Goal: Obtain resource: Obtain resource

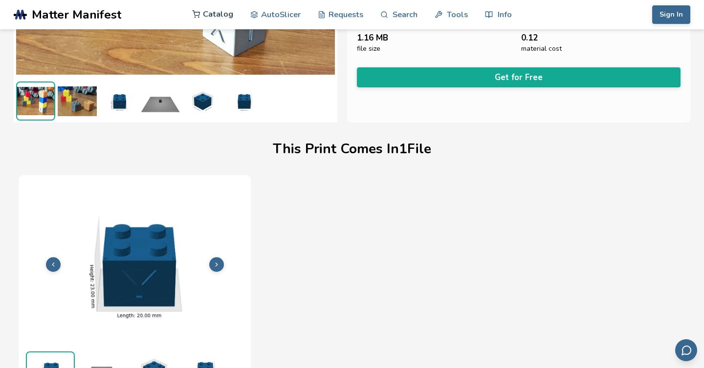
click at [213, 14] on link "Catalog" at bounding box center [212, 14] width 41 height 29
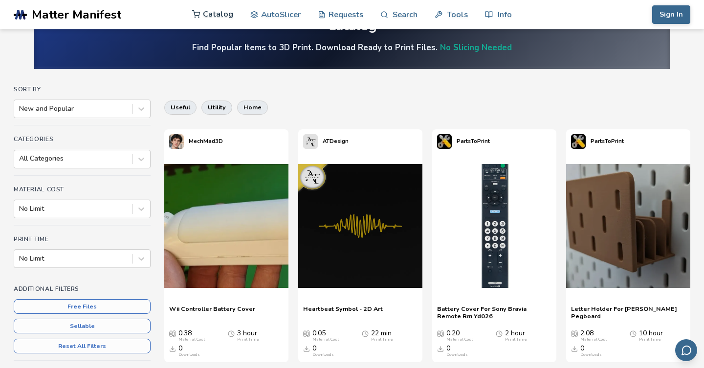
scroll to position [33, 0]
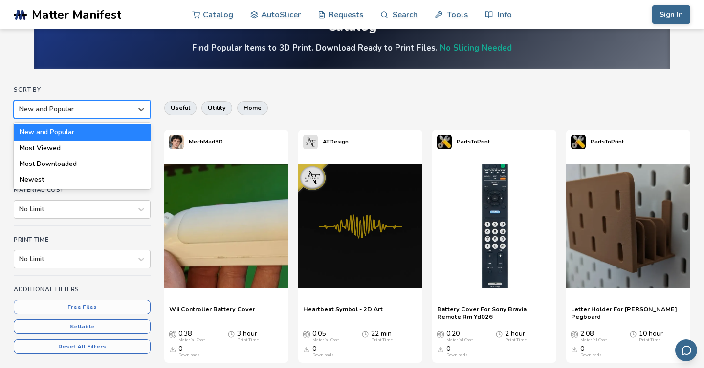
click at [74, 114] on div at bounding box center [73, 110] width 108 height 10
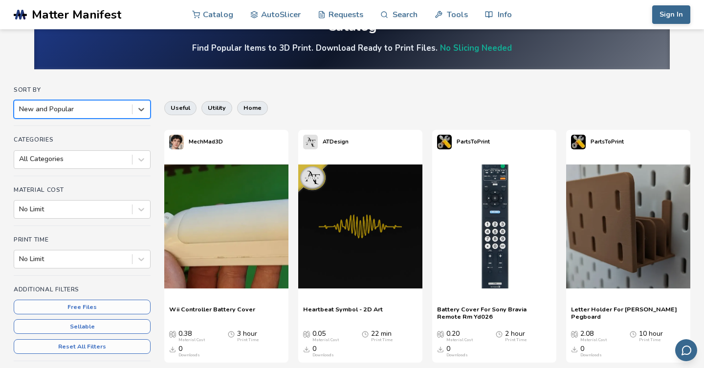
click at [74, 113] on div at bounding box center [73, 110] width 108 height 10
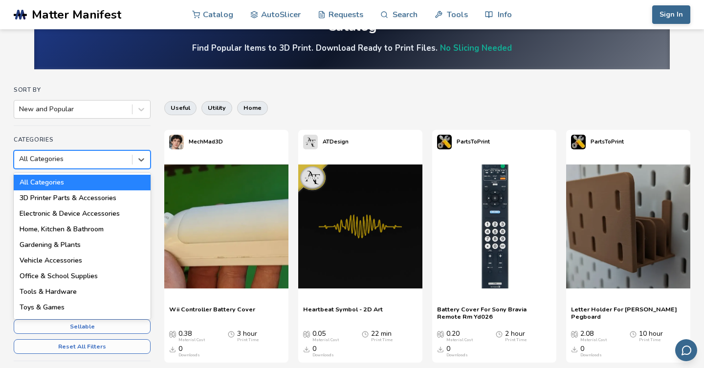
click at [66, 159] on div at bounding box center [73, 159] width 108 height 10
click at [62, 200] on div "3D Printer Parts & Accessories" at bounding box center [82, 199] width 137 height 16
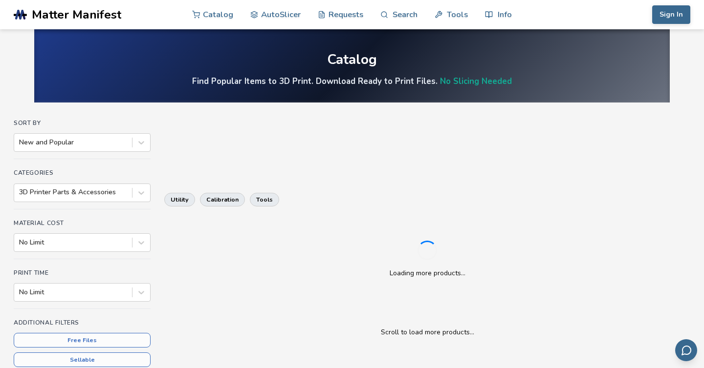
click at [64, 211] on div "Sort By New and Popular Categories 3D Printer Parts & Accessories Material Cost…" at bounding box center [82, 266] width 137 height 292
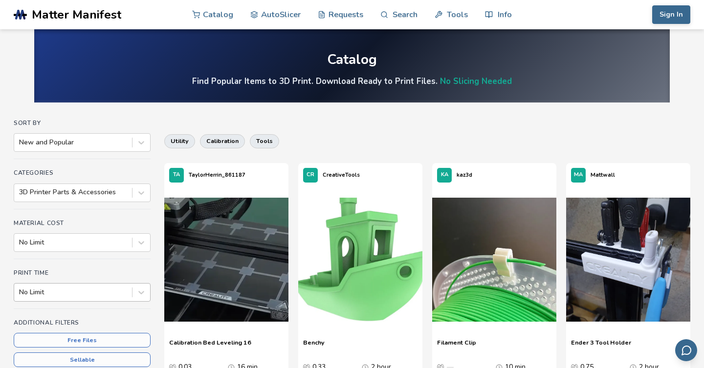
scroll to position [55, 0]
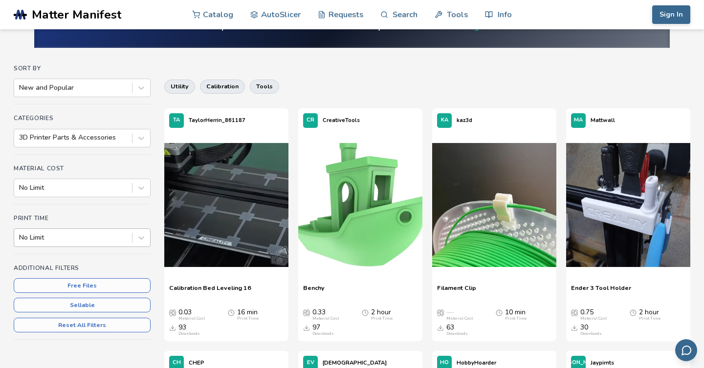
click at [64, 247] on div "No Limit" at bounding box center [82, 238] width 137 height 19
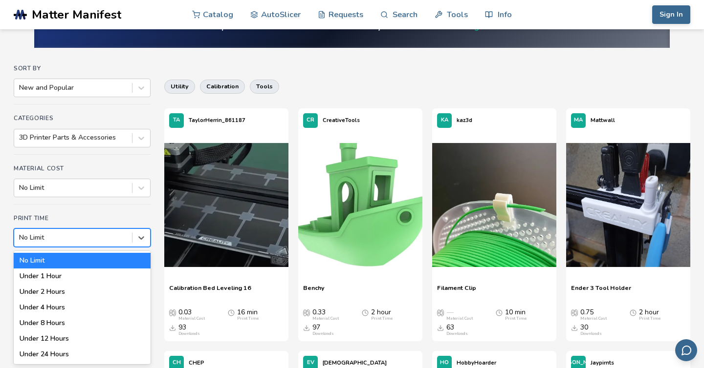
click at [65, 258] on div "No Limit" at bounding box center [82, 261] width 137 height 16
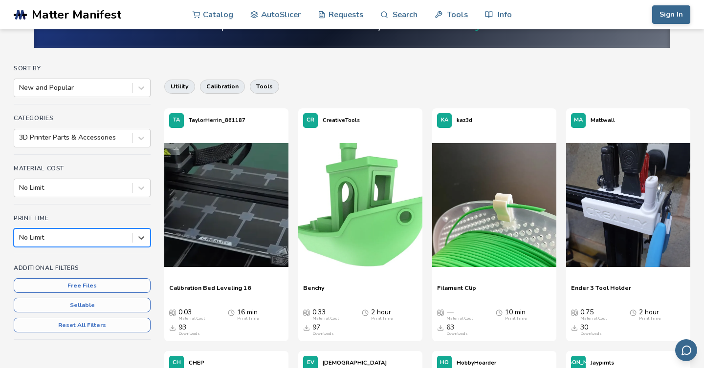
scroll to position [0, 0]
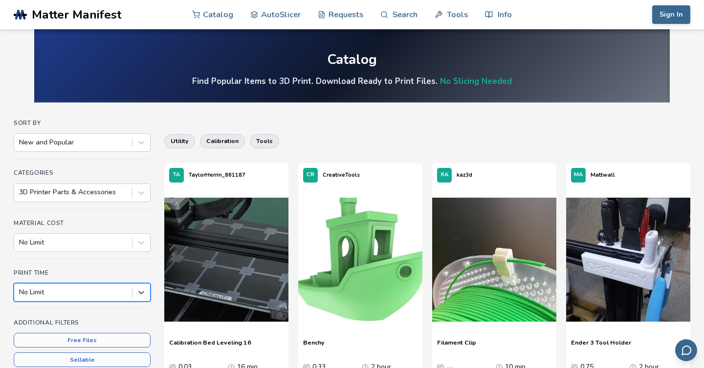
click at [65, 258] on div "Material Cost No Limit" at bounding box center [82, 240] width 137 height 40
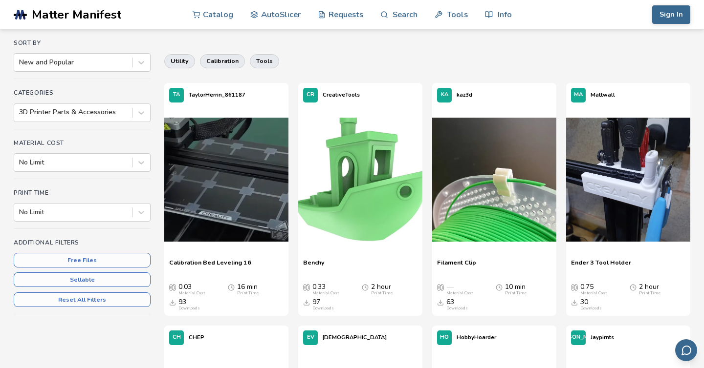
scroll to position [79, 0]
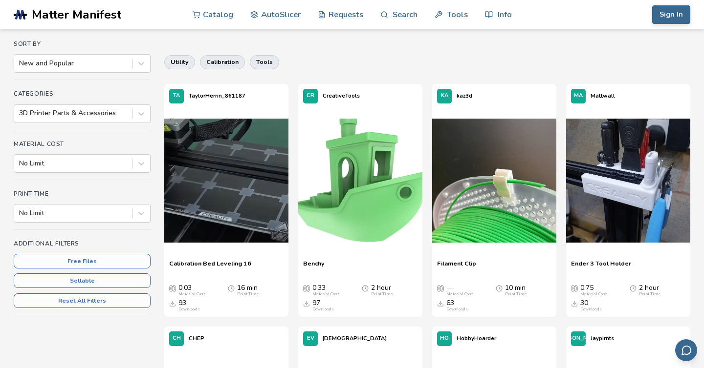
click at [64, 258] on button "Free Files" at bounding box center [82, 261] width 137 height 15
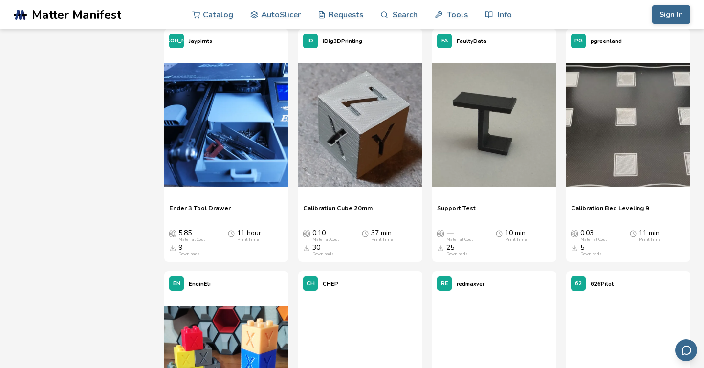
scroll to position [620, 0]
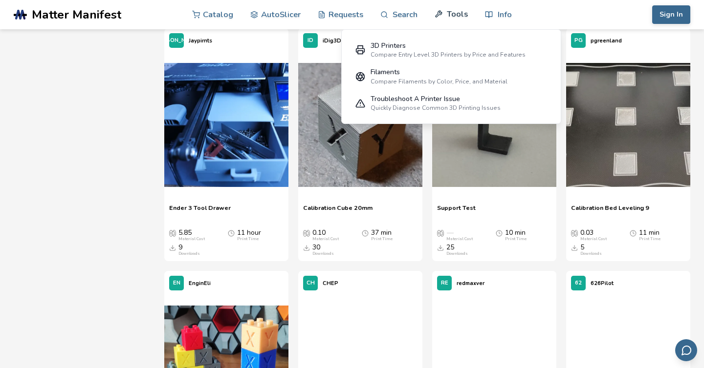
click at [459, 15] on link "Tools" at bounding box center [450, 14] width 33 height 29
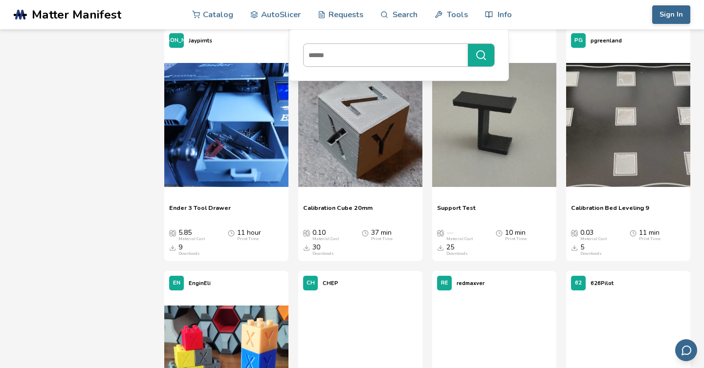
click at [370, 61] on input at bounding box center [382, 55] width 159 height 18
type input "********"
click at [468, 44] on button "********" at bounding box center [481, 55] width 26 height 22
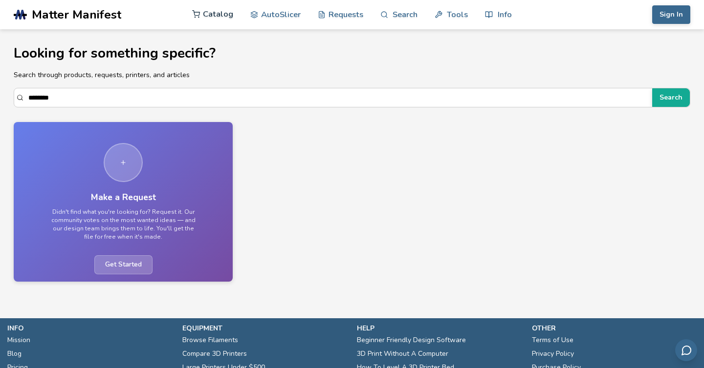
click at [216, 13] on link "Catalog" at bounding box center [212, 14] width 41 height 29
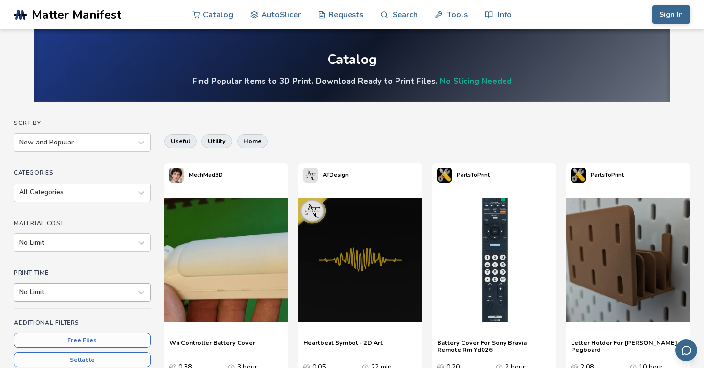
scroll to position [55, 0]
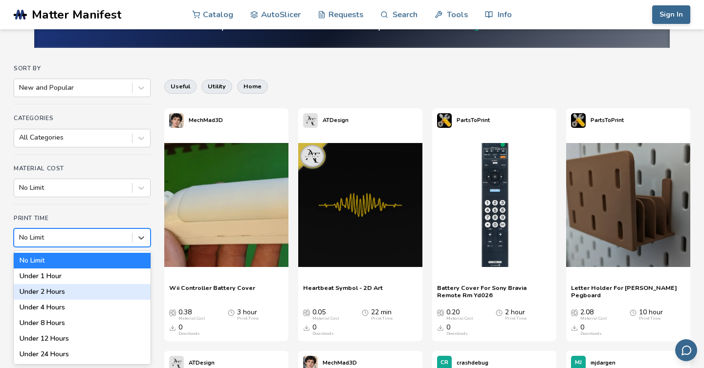
click at [47, 247] on div "Under 2 Hours, 3 of 7. 7 results available. Use Up and Down to choose options, …" at bounding box center [82, 238] width 137 height 19
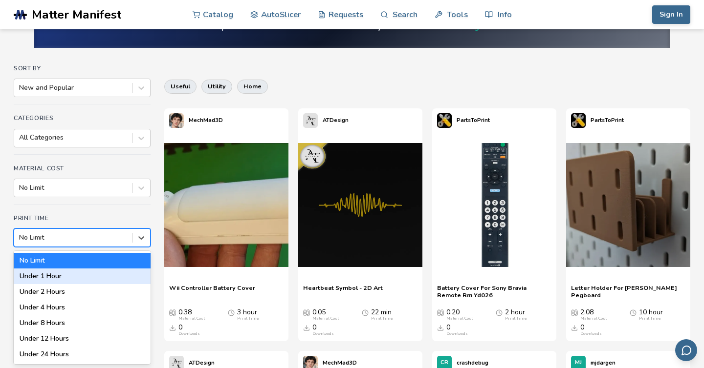
click at [58, 278] on div "Under 1 Hour" at bounding box center [82, 277] width 137 height 16
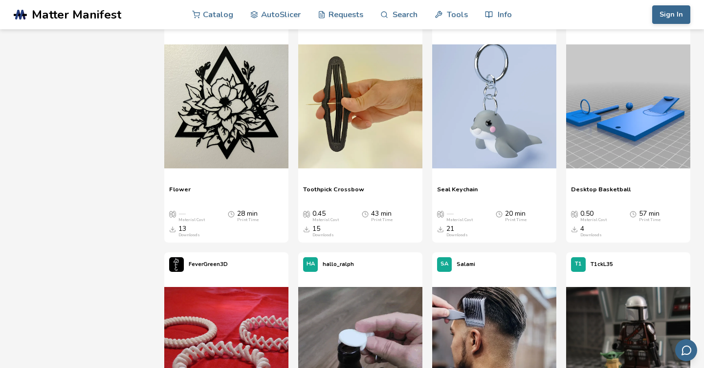
scroll to position [884, 0]
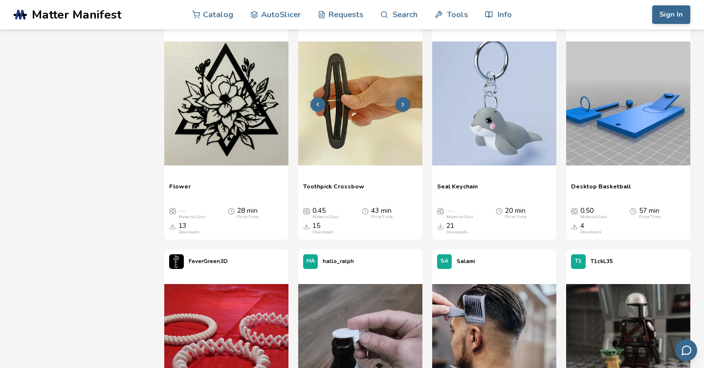
click at [347, 122] on img at bounding box center [360, 104] width 124 height 124
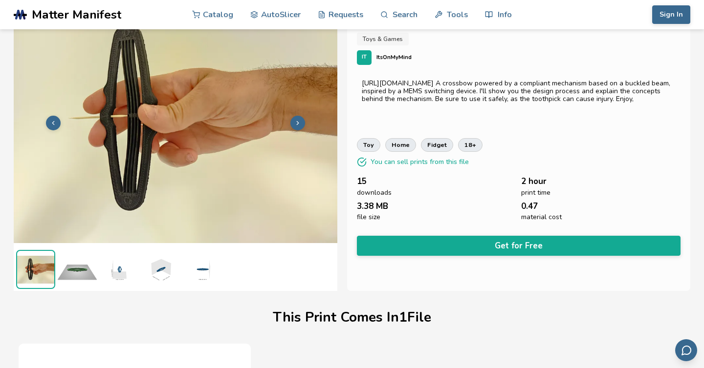
scroll to position [31, 0]
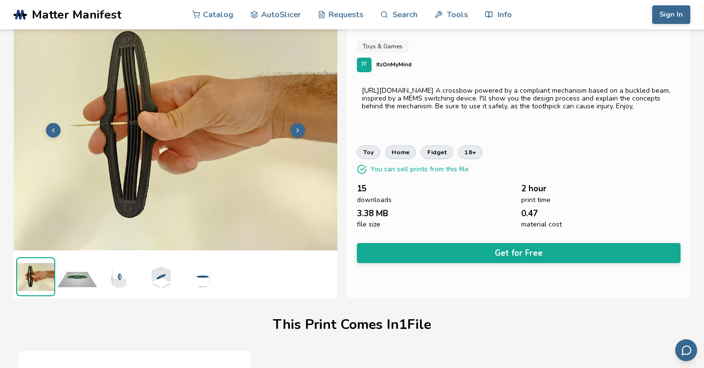
click at [294, 129] on icon at bounding box center [297, 130] width 7 height 7
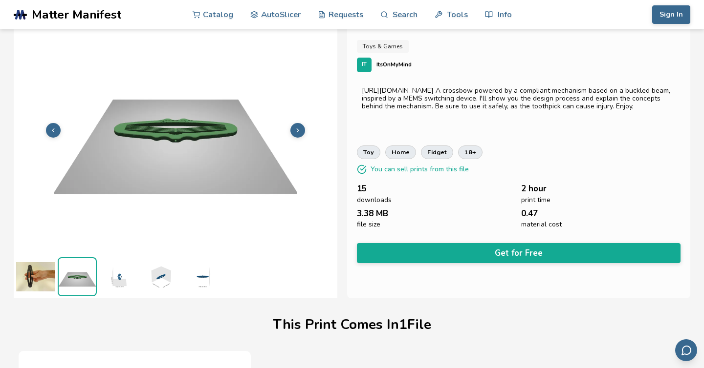
click at [294, 129] on icon at bounding box center [297, 130] width 7 height 7
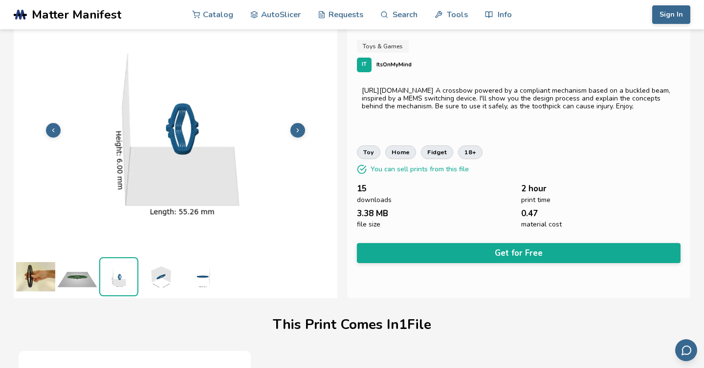
click at [294, 129] on icon at bounding box center [297, 130] width 7 height 7
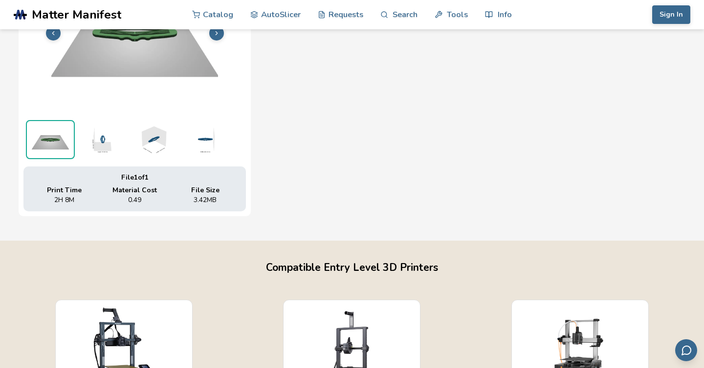
scroll to position [0, 0]
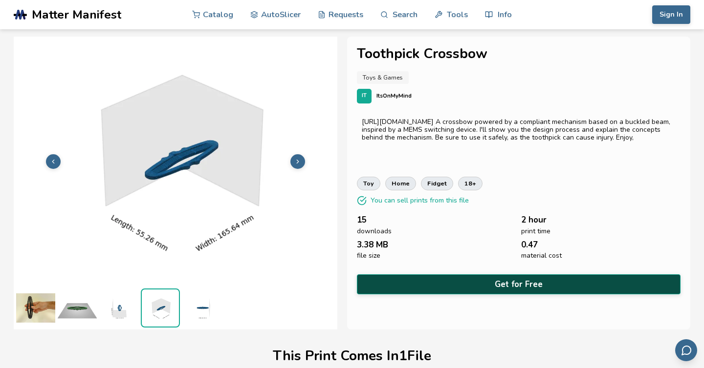
click at [508, 281] on button "Get for Free" at bounding box center [518, 285] width 323 height 20
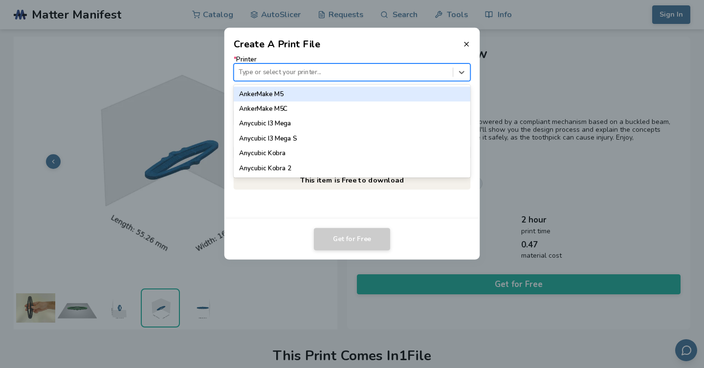
click at [295, 71] on div at bounding box center [342, 71] width 209 height 9
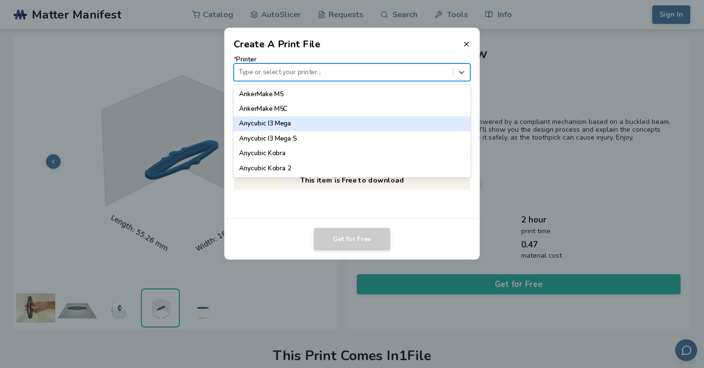
click at [302, 125] on div "Anycubic I3 Mega" at bounding box center [352, 123] width 237 height 15
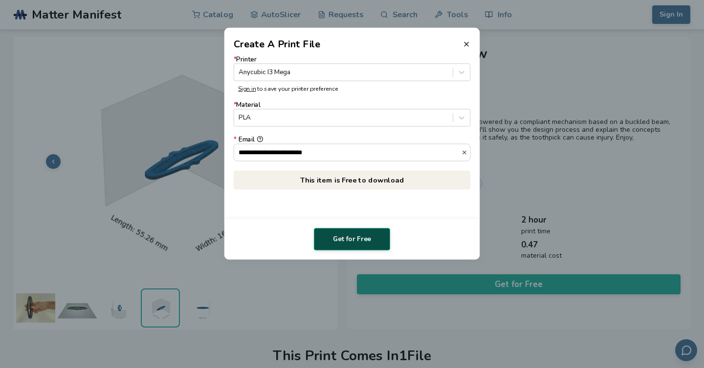
click at [334, 244] on button "Get for Free" at bounding box center [352, 239] width 76 height 22
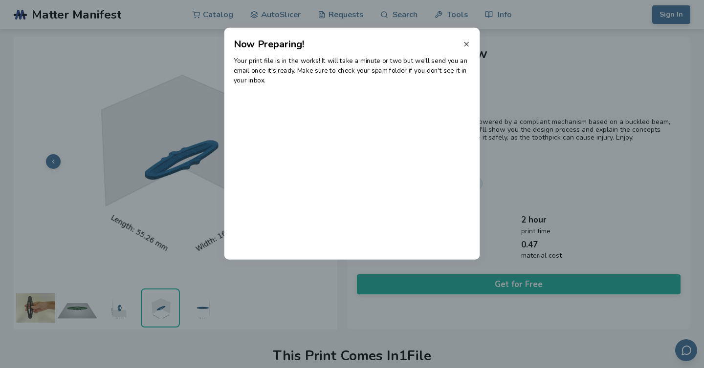
click at [466, 43] on line at bounding box center [466, 44] width 4 height 4
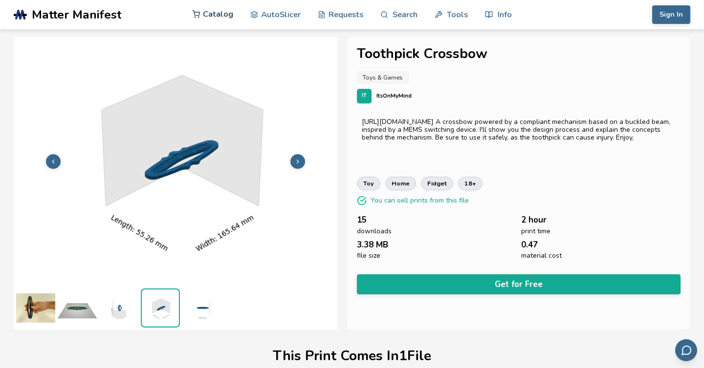
click at [213, 16] on link "Catalog" at bounding box center [212, 14] width 41 height 29
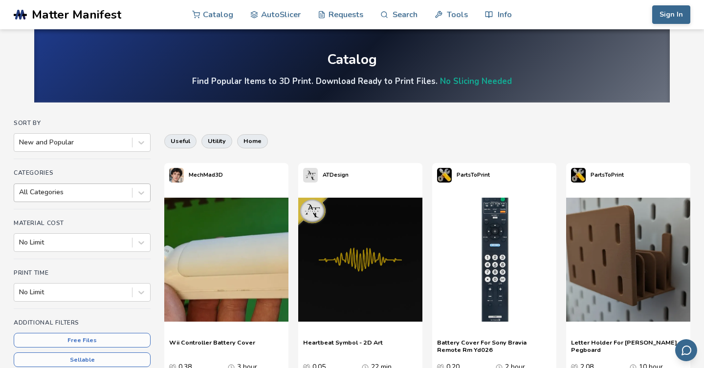
click at [67, 193] on div at bounding box center [73, 193] width 108 height 10
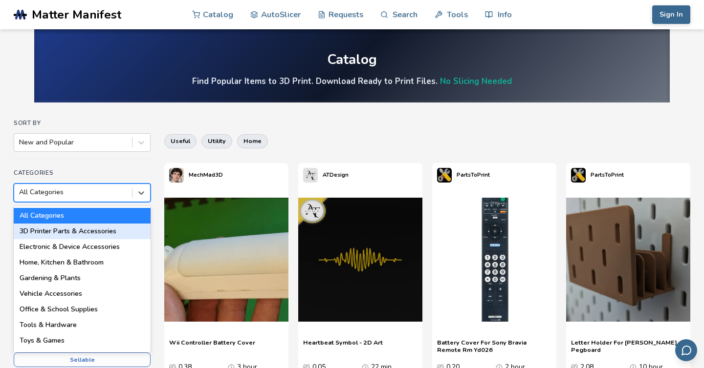
click at [73, 232] on div "3D Printer Parts & Accessories" at bounding box center [82, 232] width 137 height 16
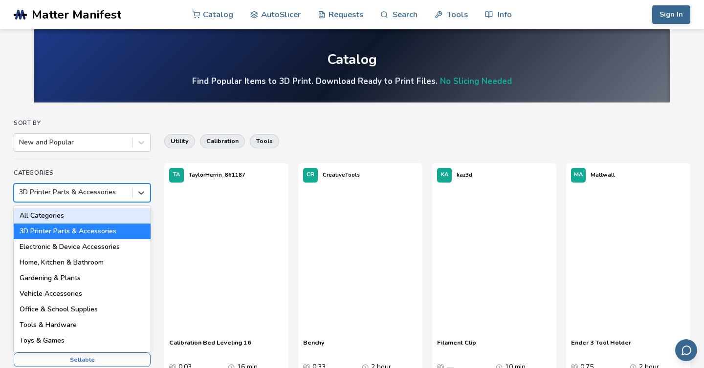
click at [73, 194] on div at bounding box center [73, 193] width 108 height 10
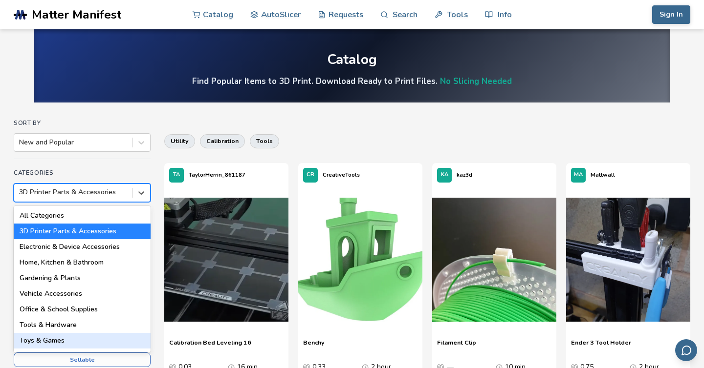
click at [71, 340] on div "Toys & Games" at bounding box center [82, 341] width 137 height 16
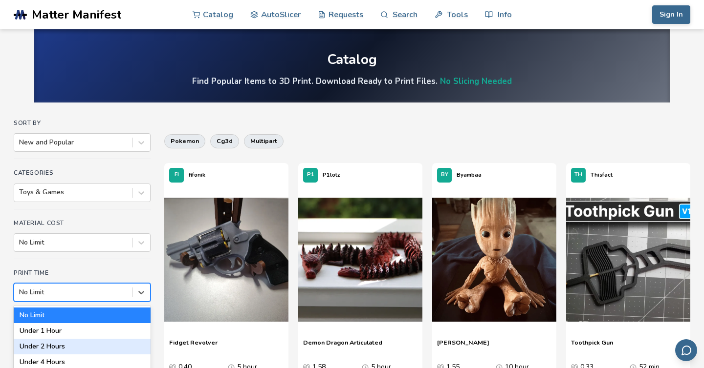
scroll to position [55, 0]
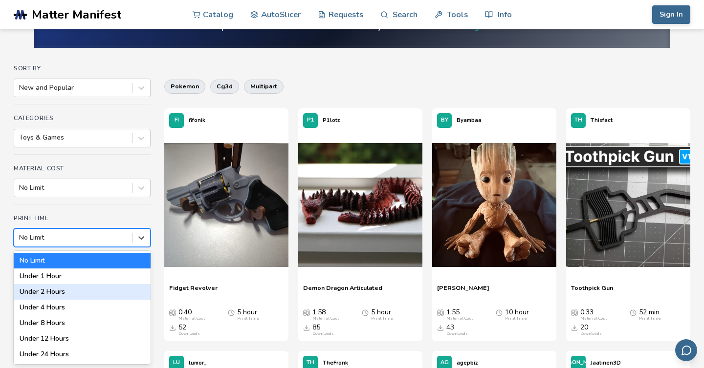
click at [68, 247] on div "Under 2 Hours, 3 of 7. 7 results available. Use Up and Down to choose options, …" at bounding box center [82, 238] width 137 height 19
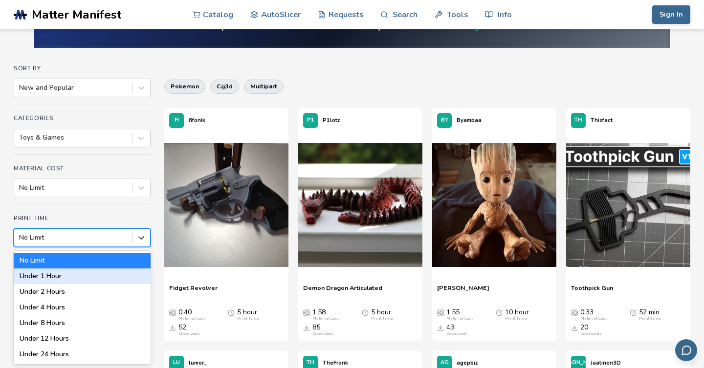
click at [66, 275] on div "Under 1 Hour" at bounding box center [82, 277] width 137 height 16
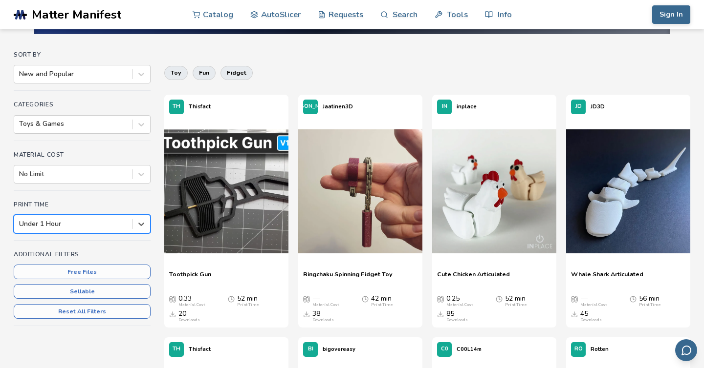
scroll to position [77, 0]
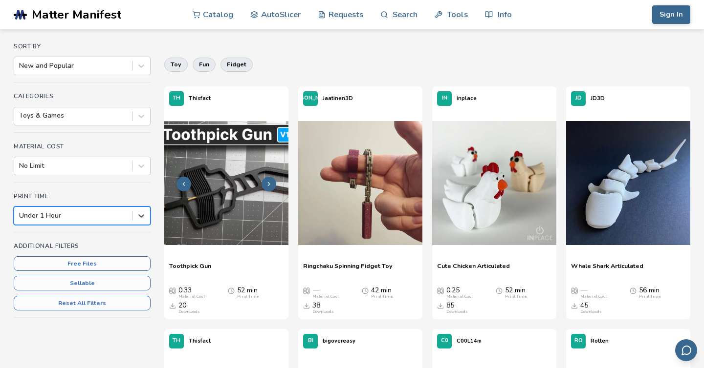
click at [211, 209] on img at bounding box center [226, 183] width 124 height 124
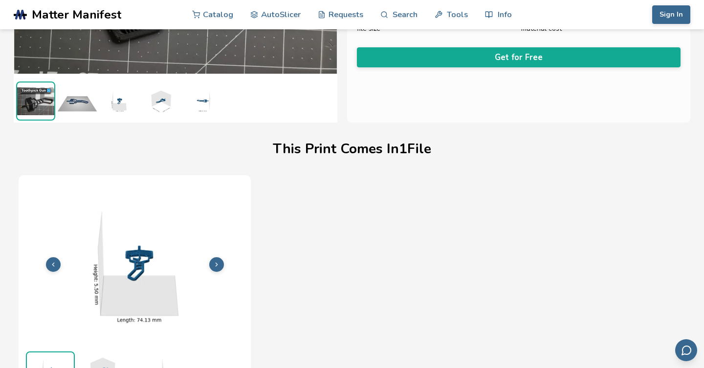
scroll to position [207, 0]
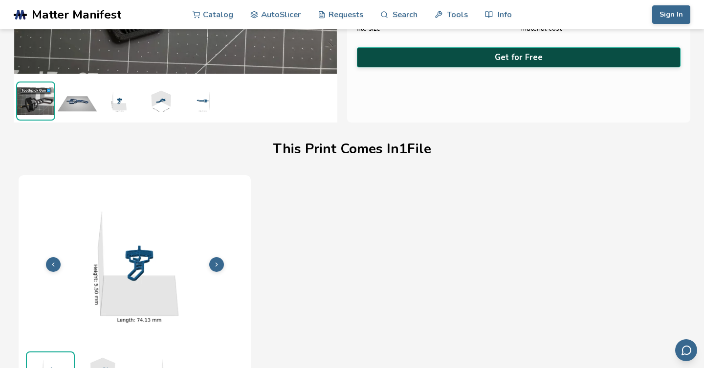
click at [482, 52] on button "Get for Free" at bounding box center [518, 57] width 323 height 20
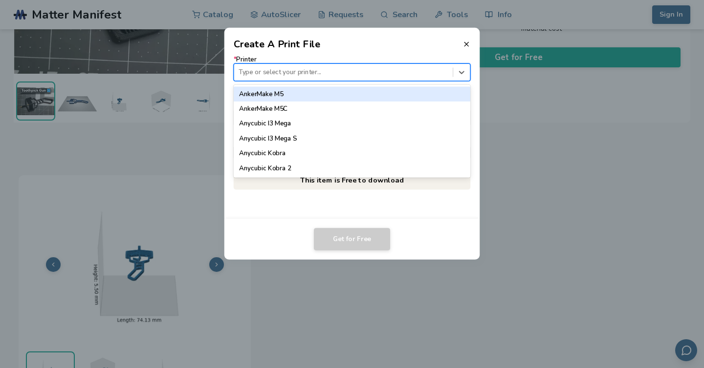
click at [343, 66] on div "Type or select your printer..." at bounding box center [343, 72] width 218 height 13
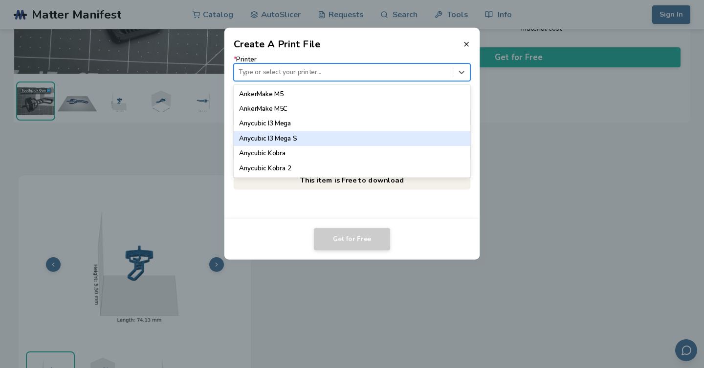
click at [306, 141] on div "Anycubic I3 Mega S" at bounding box center [352, 138] width 237 height 15
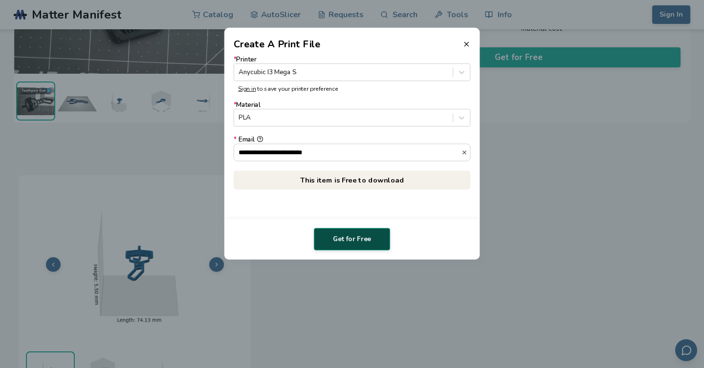
click at [341, 241] on button "Get for Free" at bounding box center [352, 239] width 76 height 22
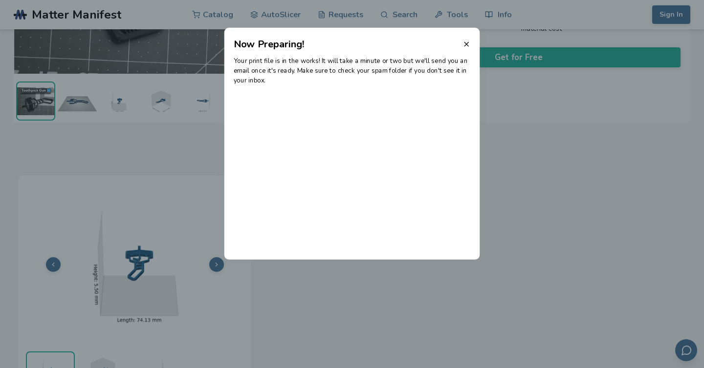
click at [441, 336] on dialog "Now Preparing! Your print file is in the works! It will take a minute or two bu…" at bounding box center [352, 184] width 668 height 350
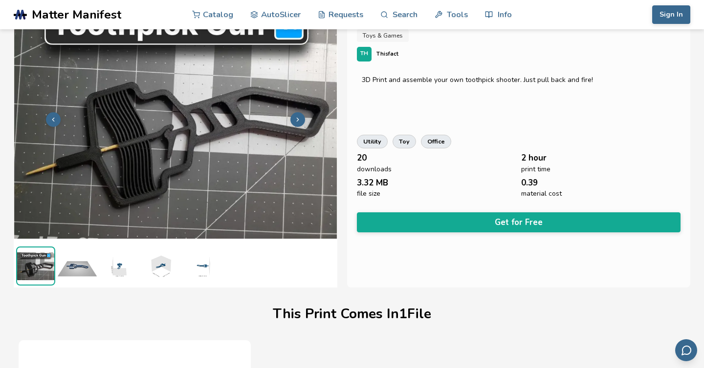
scroll to position [44, 0]
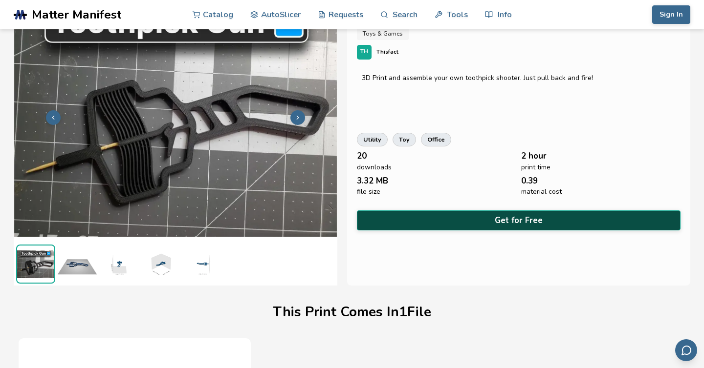
click at [433, 220] on button "Get for Free" at bounding box center [518, 221] width 323 height 20
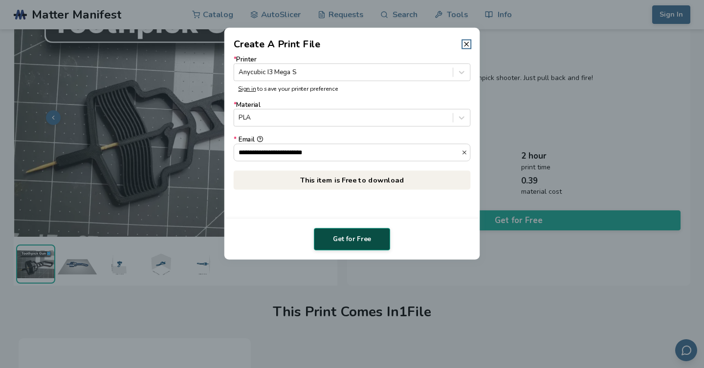
click at [345, 244] on button "Get for Free" at bounding box center [352, 239] width 76 height 22
click at [362, 181] on p "This item is Free to download" at bounding box center [352, 180] width 237 height 19
click at [466, 45] on icon at bounding box center [466, 45] width 8 height 8
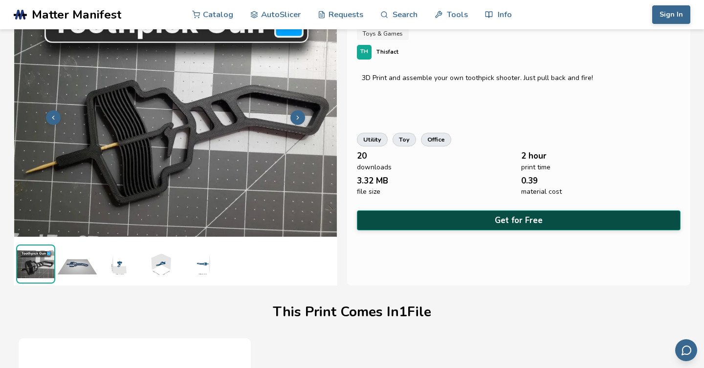
click at [486, 217] on button "Get for Free" at bounding box center [518, 221] width 323 height 20
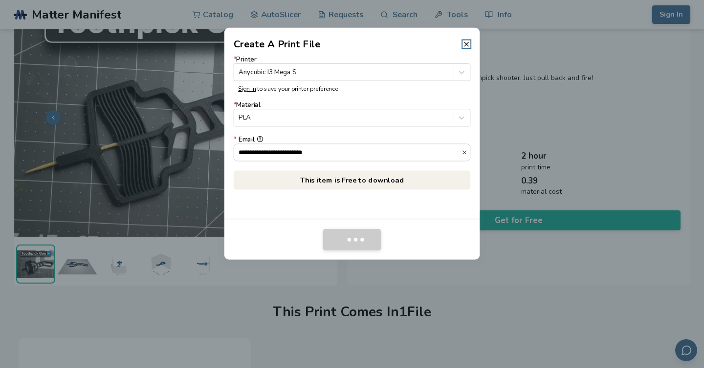
click at [222, 6] on div at bounding box center [352, 184] width 704 height 368
click at [215, 17] on dialog "**********" at bounding box center [352, 184] width 668 height 350
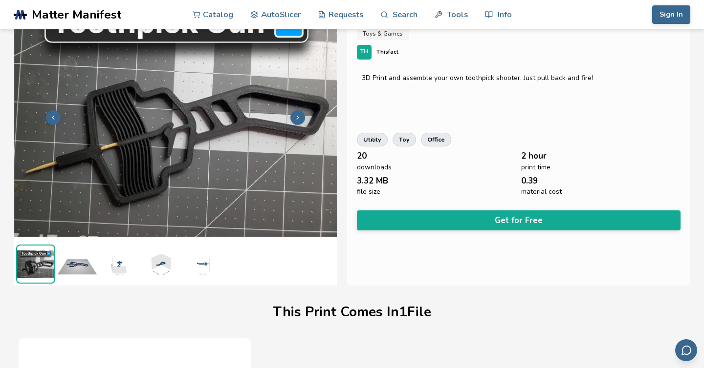
click at [215, 17] on link "Catalog" at bounding box center [212, 14] width 41 height 29
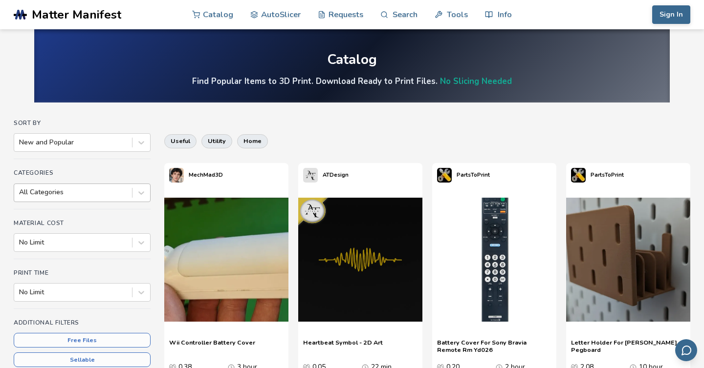
click at [93, 193] on div at bounding box center [73, 193] width 108 height 10
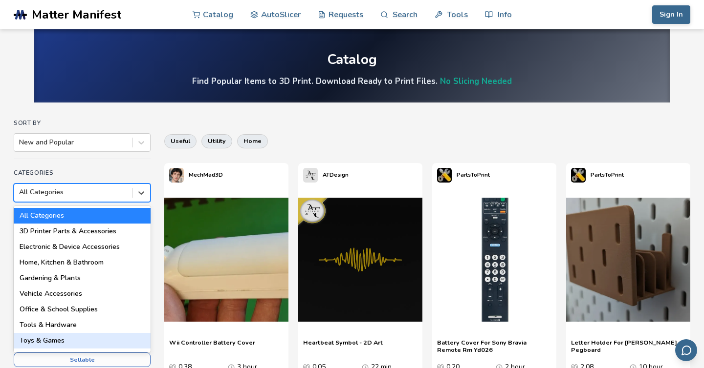
click at [84, 336] on div "Toys & Games" at bounding box center [82, 341] width 137 height 16
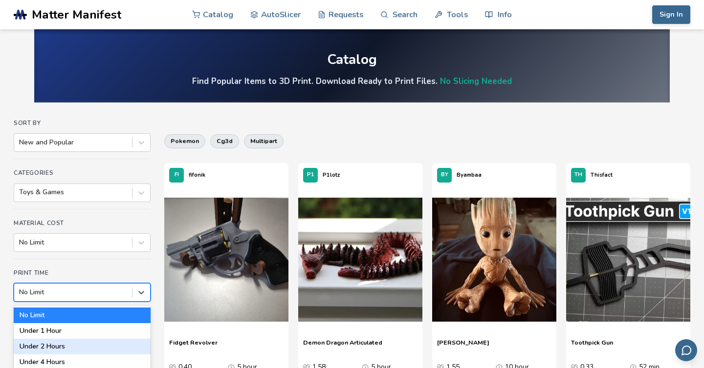
scroll to position [55, 0]
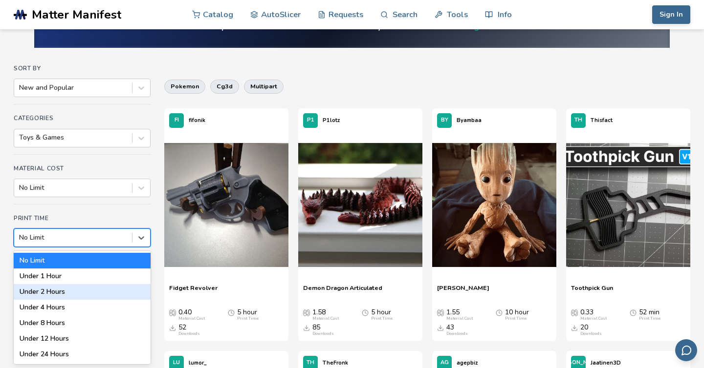
click at [79, 247] on div "Under 2 Hours, 3 of 7. 7 results available. Use Up and Down to choose options, …" at bounding box center [82, 238] width 137 height 19
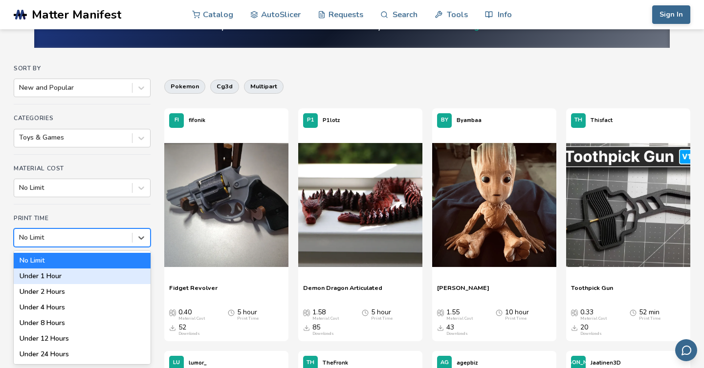
click at [78, 278] on div "Under 1 Hour" at bounding box center [82, 277] width 137 height 16
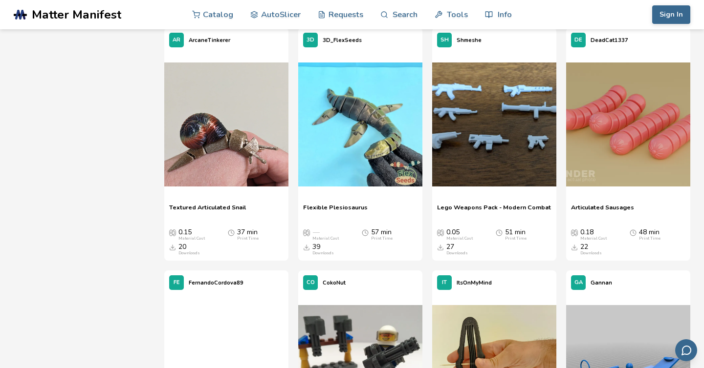
scroll to position [621, 0]
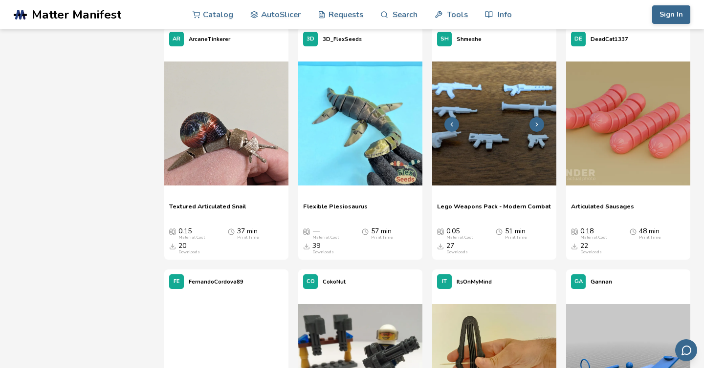
click at [505, 135] on img at bounding box center [494, 124] width 124 height 124
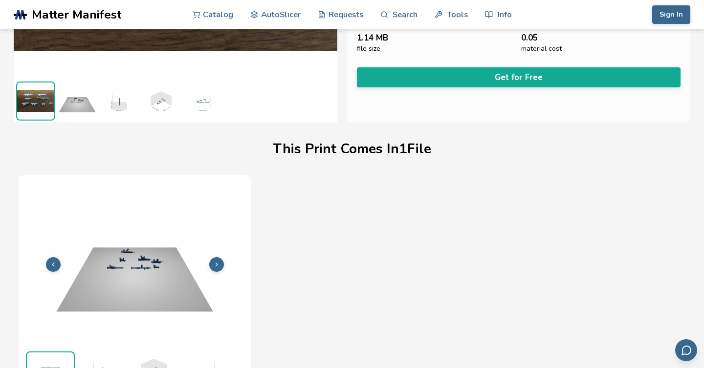
scroll to position [207, 0]
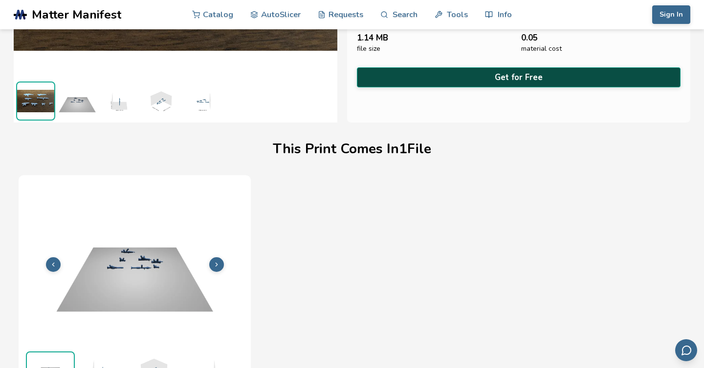
click at [508, 80] on button "Get for Free" at bounding box center [518, 77] width 323 height 20
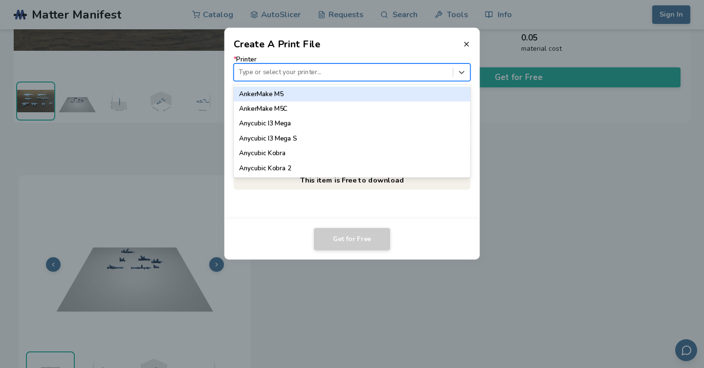
click at [296, 76] on div at bounding box center [342, 71] width 209 height 9
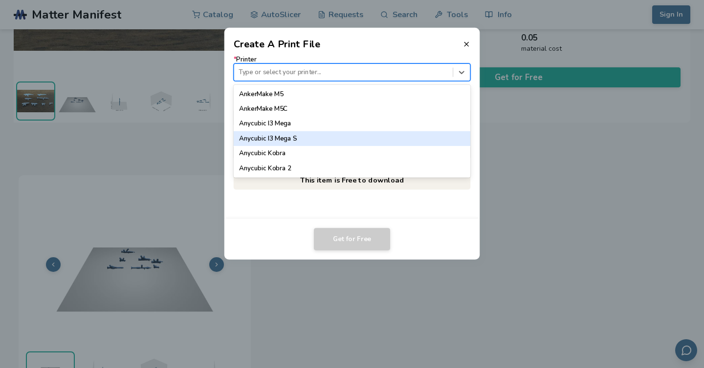
click at [285, 142] on div "Anycubic I3 Mega S" at bounding box center [352, 138] width 237 height 15
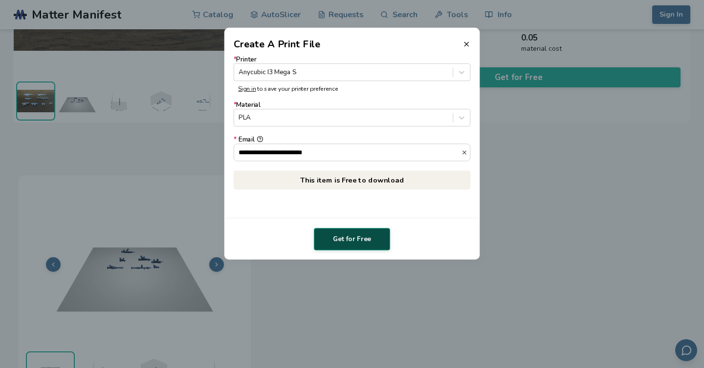
click at [341, 242] on button "Get for Free" at bounding box center [352, 239] width 76 height 22
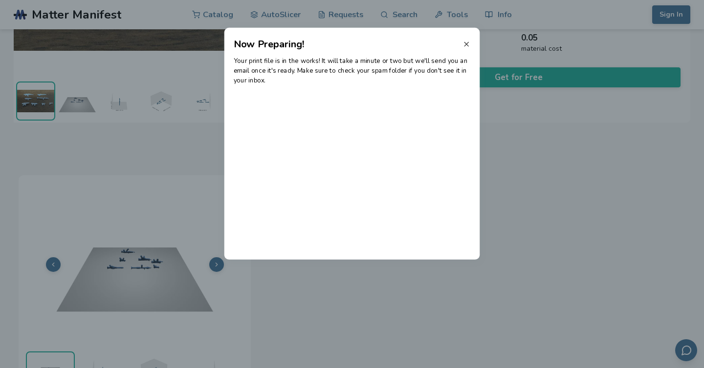
click at [467, 45] on icon at bounding box center [466, 45] width 8 height 8
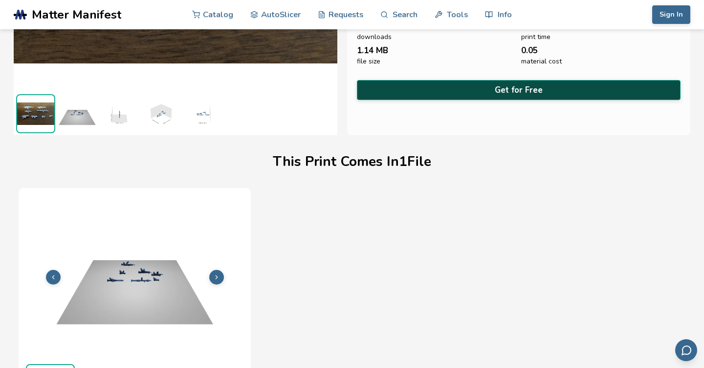
scroll to position [0, 0]
